Goal: Navigation & Orientation: Find specific page/section

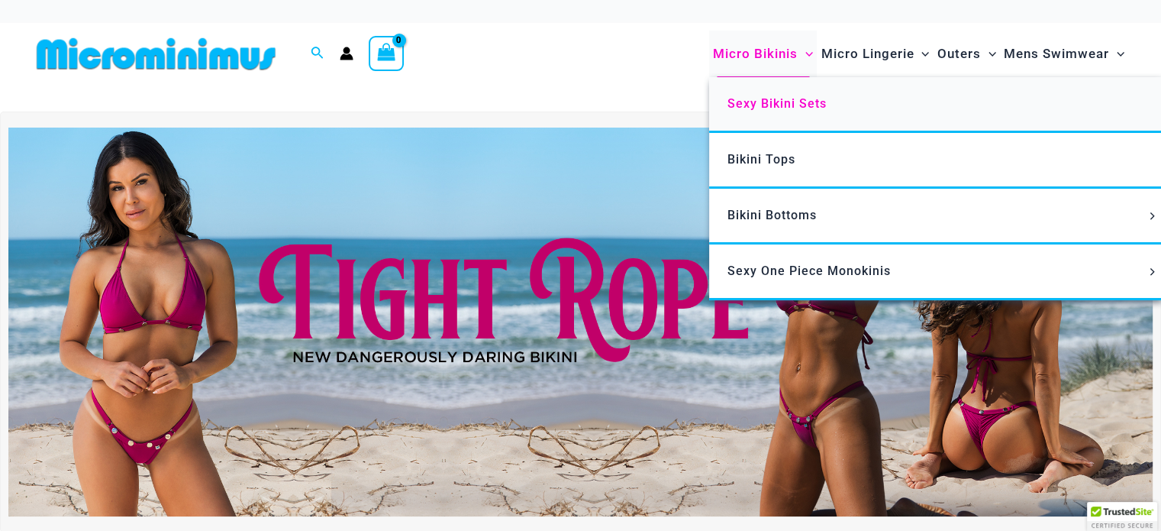
type input "**********"
click at [768, 101] on span "Sexy Bikini Sets" at bounding box center [777, 103] width 99 height 15
